Goal: Task Accomplishment & Management: Use online tool/utility

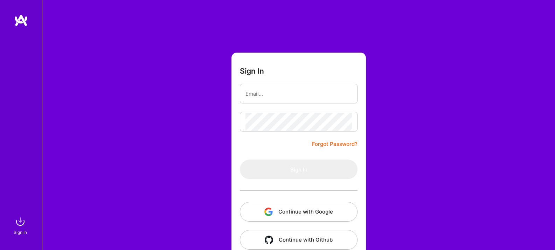
click at [330, 205] on button "Continue with Google" at bounding box center [299, 212] width 118 height 20
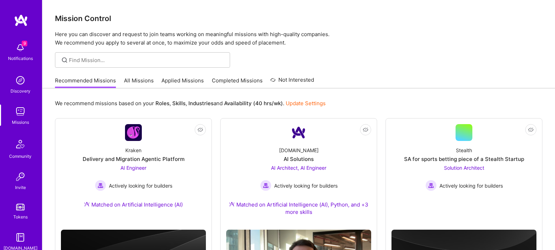
scroll to position [12, 0]
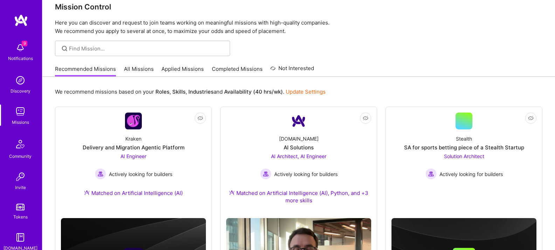
click at [16, 49] on img at bounding box center [20, 48] width 14 height 14
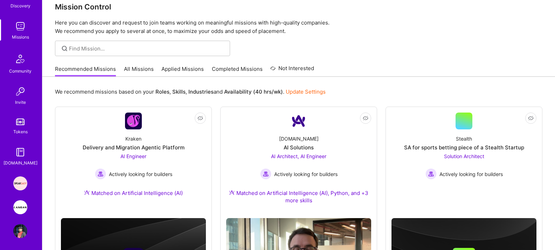
scroll to position [87, 0]
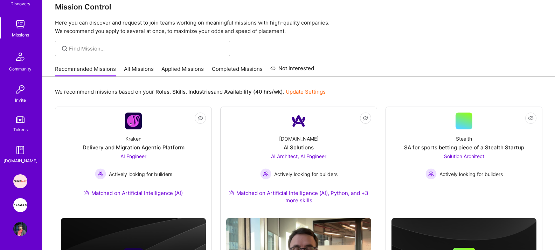
click at [18, 208] on img at bounding box center [20, 205] width 14 height 14
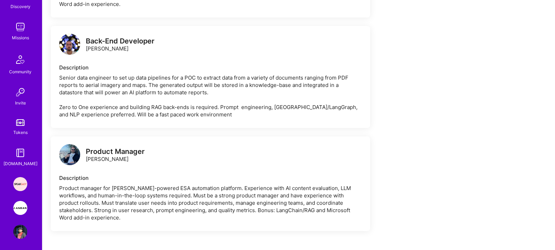
scroll to position [87, 0]
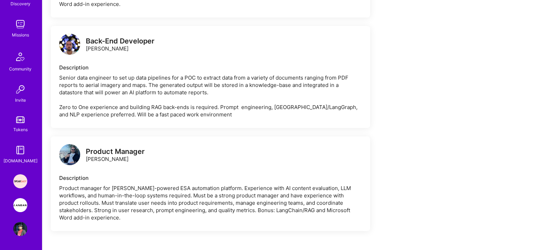
click at [18, 181] on img at bounding box center [20, 181] width 14 height 14
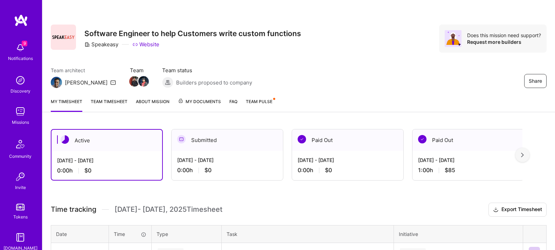
click at [20, 48] on img at bounding box center [20, 48] width 14 height 14
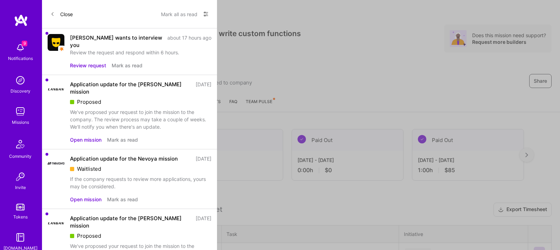
click at [87, 62] on button "Review request" at bounding box center [88, 65] width 36 height 7
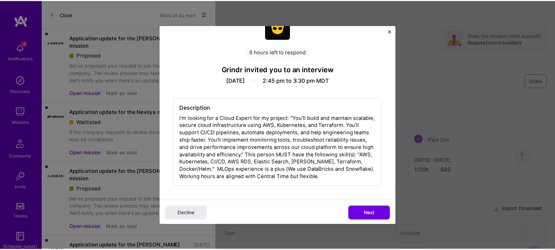
scroll to position [26, 0]
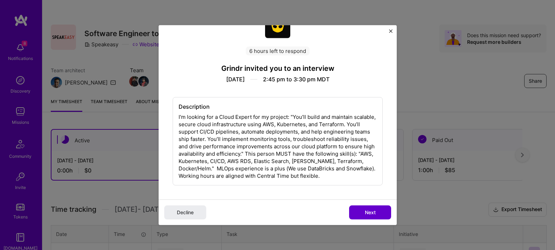
click at [366, 211] on span "Next" at bounding box center [370, 211] width 11 height 7
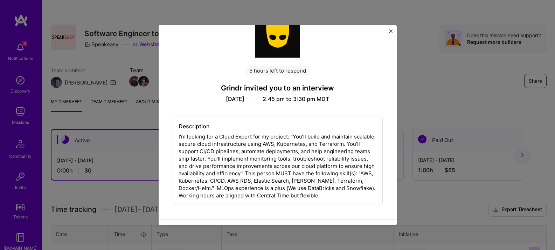
scroll to position [0, 0]
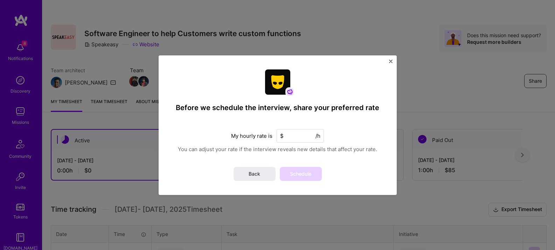
click at [389, 61] on img "Close" at bounding box center [391, 62] width 4 height 4
